Goal: Check status

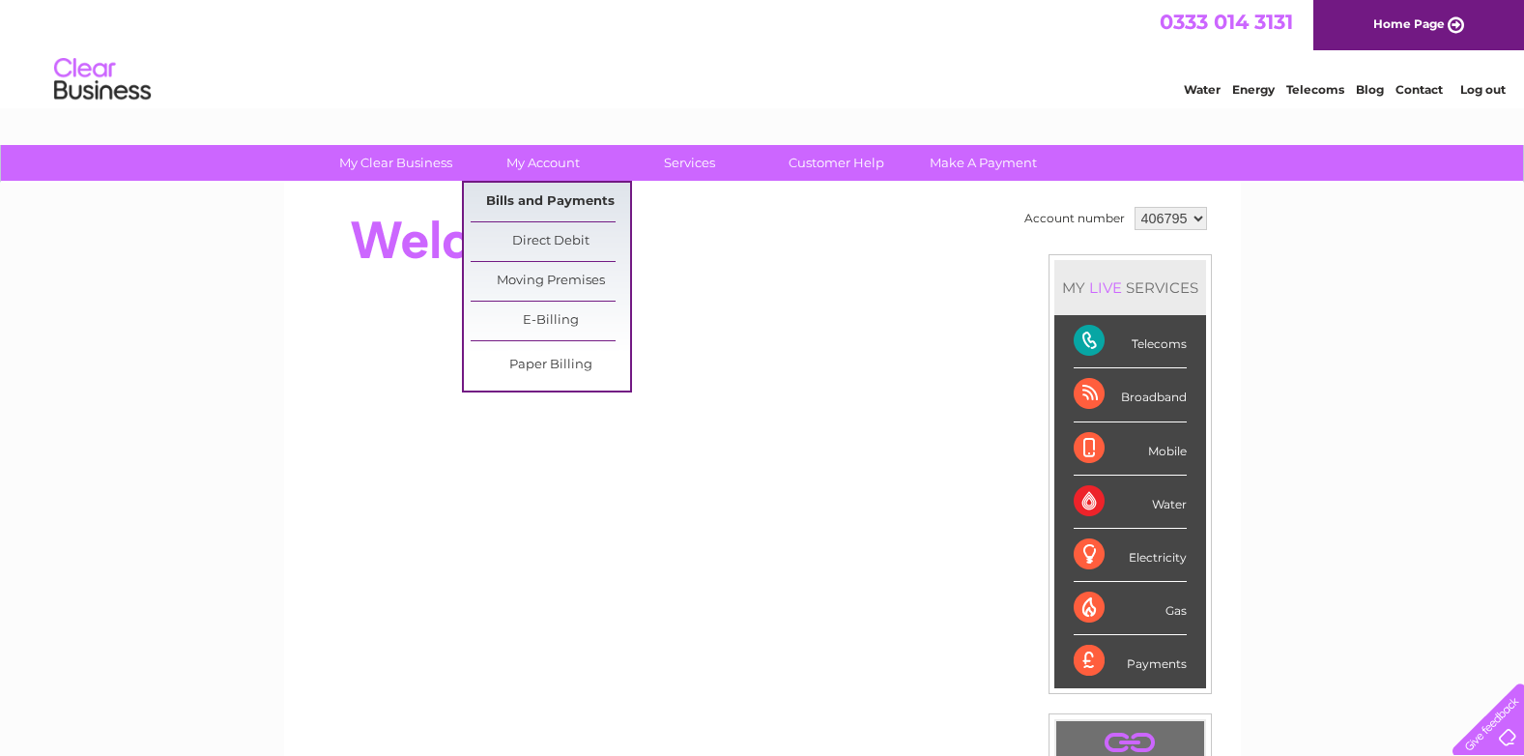
click at [534, 190] on link "Bills and Payments" at bounding box center [550, 202] width 159 height 39
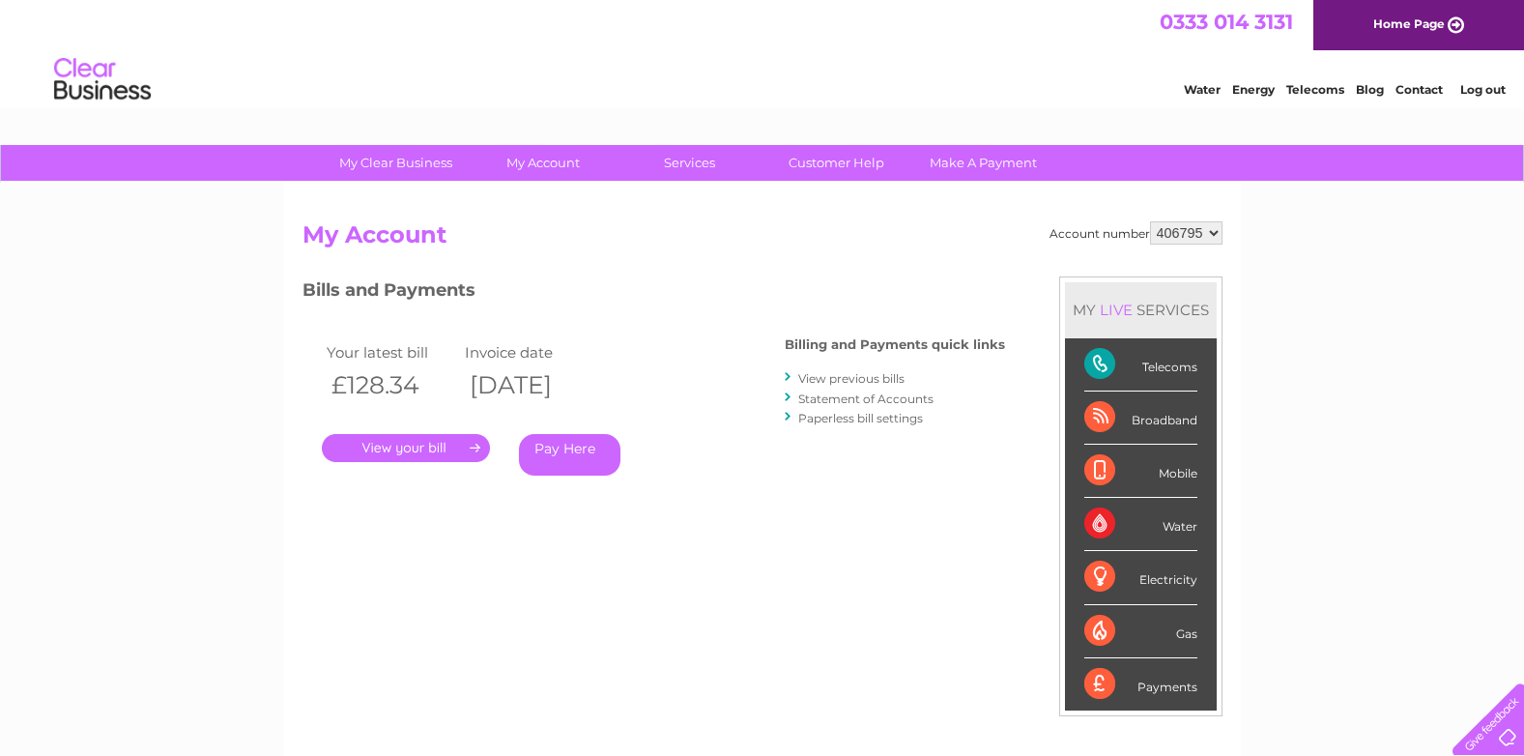
click at [443, 452] on link "." at bounding box center [406, 448] width 168 height 28
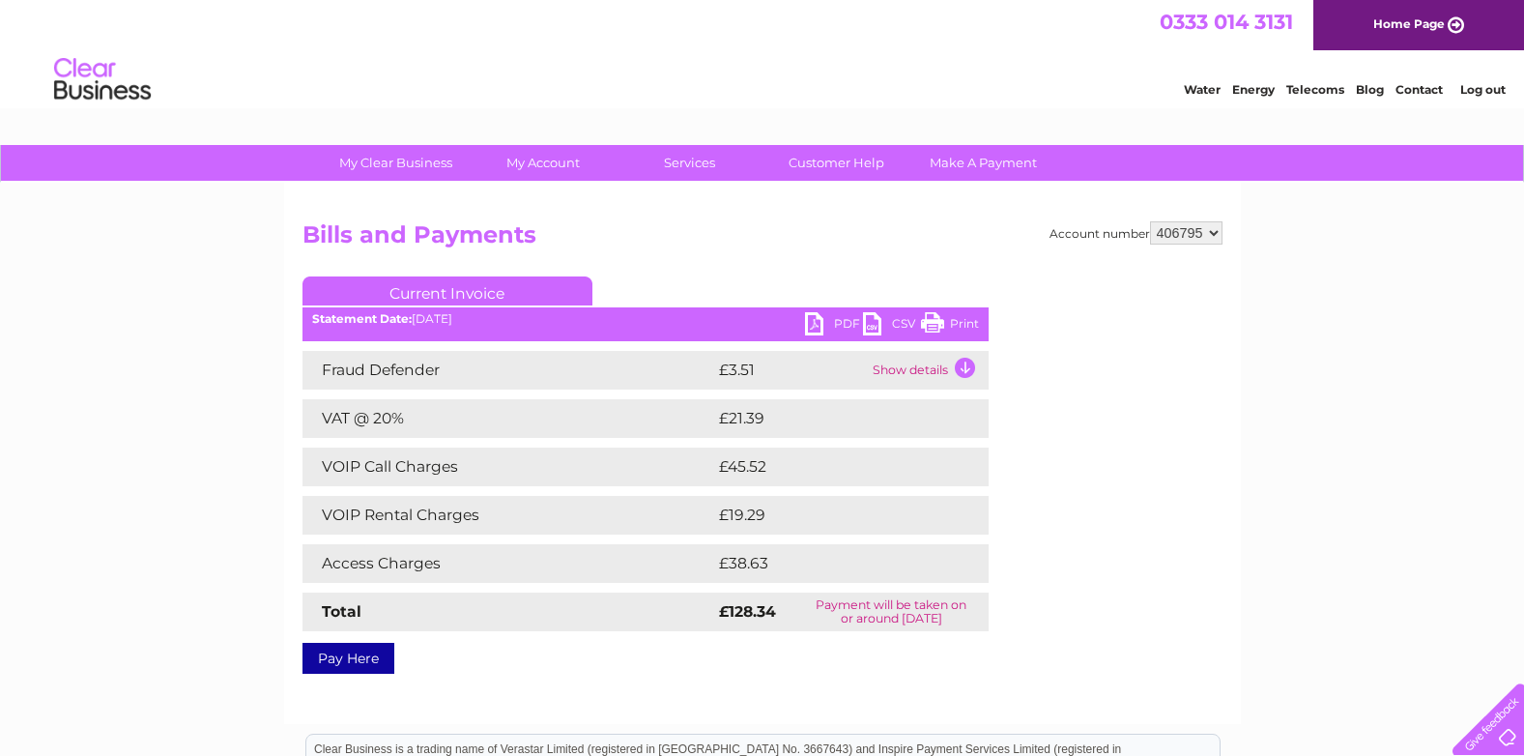
click at [813, 327] on link "PDF" at bounding box center [834, 326] width 58 height 28
